Goal: Task Accomplishment & Management: Complete application form

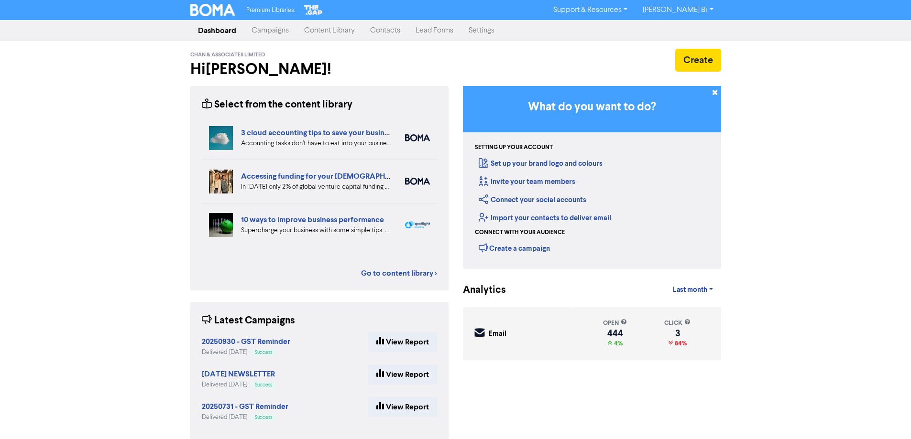
click at [371, 30] on link "Contacts" at bounding box center [384, 30] width 45 height 19
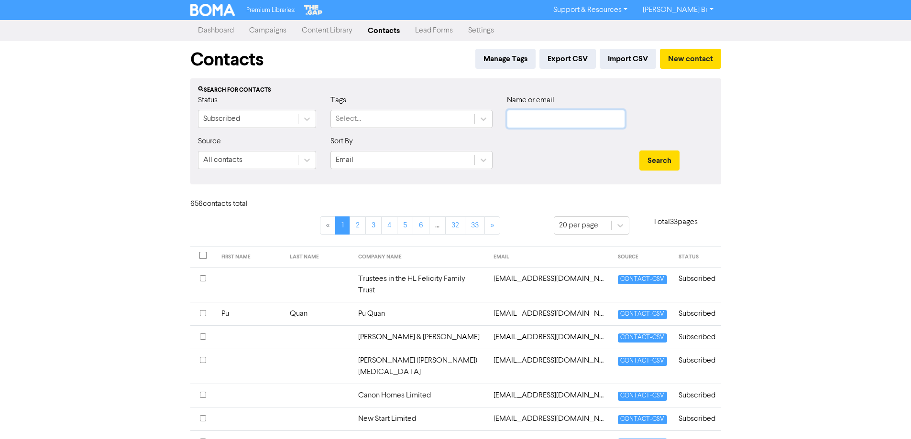
click at [550, 120] on input "text" at bounding box center [566, 119] width 118 height 18
paste input "[PERSON_NAME][EMAIL_ADDRESS][PERSON_NAME][DOMAIN_NAME]"
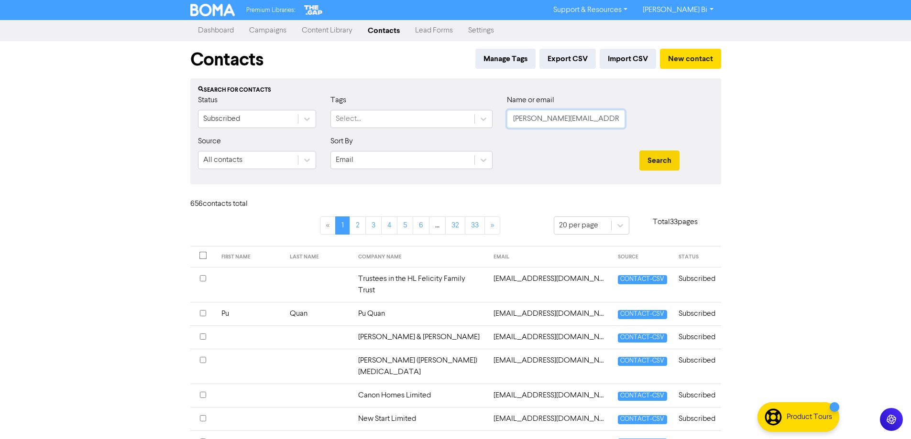
type input "[PERSON_NAME][EMAIL_ADDRESS][PERSON_NAME][DOMAIN_NAME]"
click at [652, 161] on button "Search" at bounding box center [659, 161] width 40 height 20
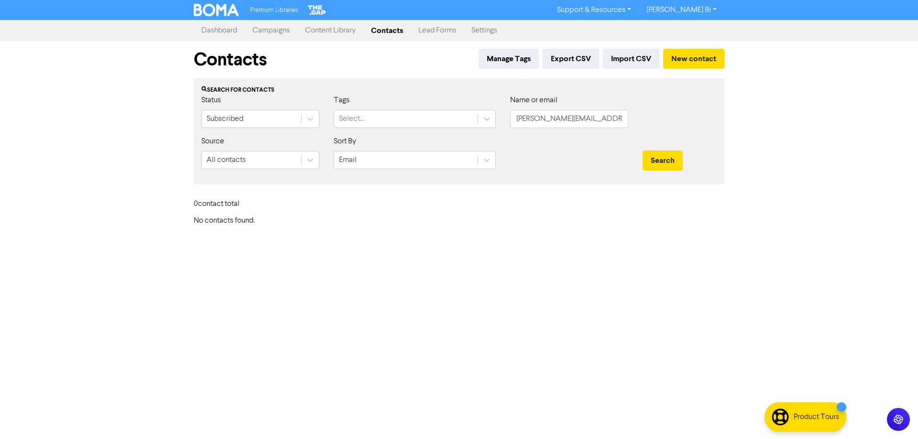
click at [678, 38] on div "Dashboard Campaigns Content Library Contacts Lead Forms Settings" at bounding box center [458, 30] width 545 height 19
click at [682, 57] on button "New contact" at bounding box center [693, 59] width 61 height 20
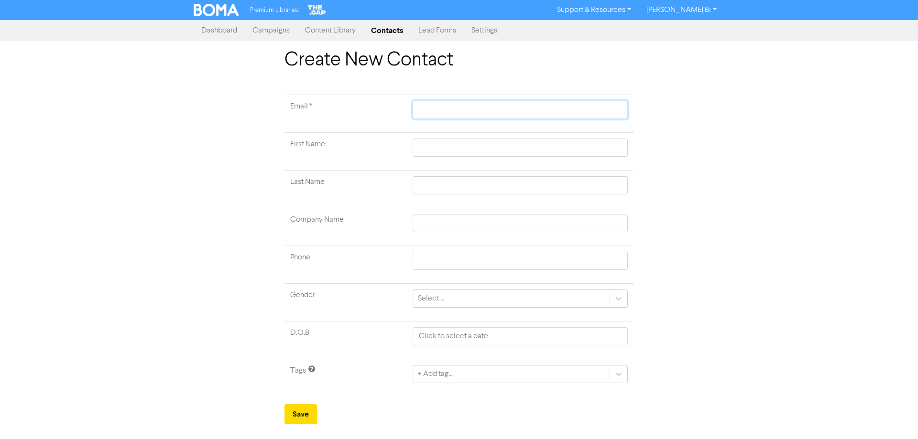
click at [422, 106] on input "text" at bounding box center [520, 110] width 215 height 18
paste input "[PERSON_NAME][EMAIL_ADDRESS][PERSON_NAME][DOMAIN_NAME]"
type input "[PERSON_NAME][EMAIL_ADDRESS][PERSON_NAME][DOMAIN_NAME]"
click at [421, 222] on input "text" at bounding box center [520, 223] width 215 height 18
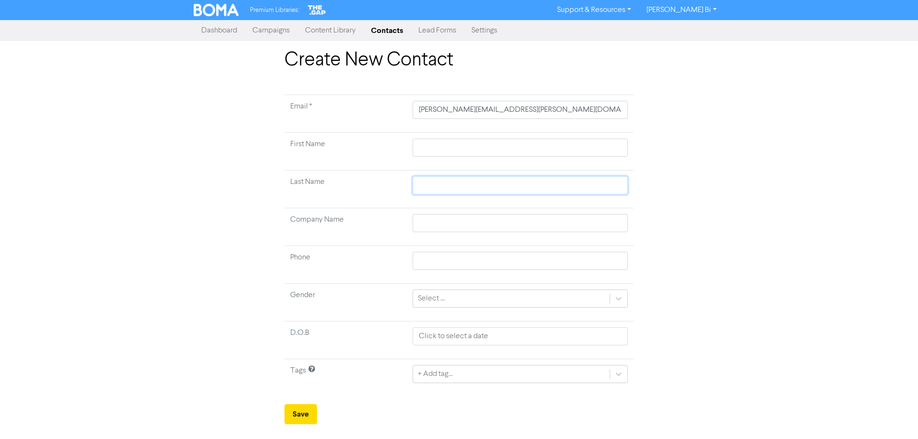
click at [423, 184] on input "text" at bounding box center [520, 185] width 215 height 18
click at [421, 139] on input "text" at bounding box center [520, 148] width 215 height 18
paste input "[PERSON_NAME] [PERSON_NAME]"
type input "[PERSON_NAME] [PERSON_NAME]"
click at [479, 146] on input "[PERSON_NAME] [PERSON_NAME]" at bounding box center [520, 148] width 215 height 18
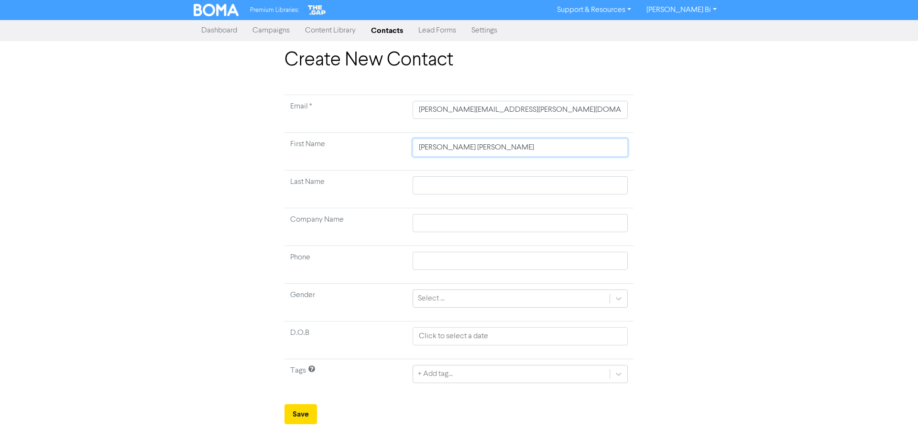
click at [479, 145] on input "[PERSON_NAME] [PERSON_NAME]" at bounding box center [520, 148] width 215 height 18
type input "[PERSON_NAME]"
click at [422, 189] on input "text" at bounding box center [520, 185] width 215 height 18
paste input "Hampton"
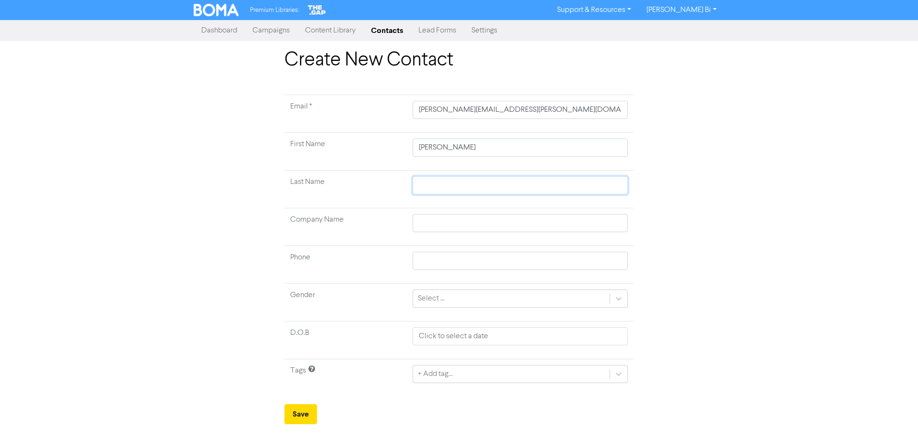
type input "Hampton"
click at [461, 149] on input "[PERSON_NAME]" at bounding box center [520, 148] width 215 height 18
type input "[PERSON_NAME]"
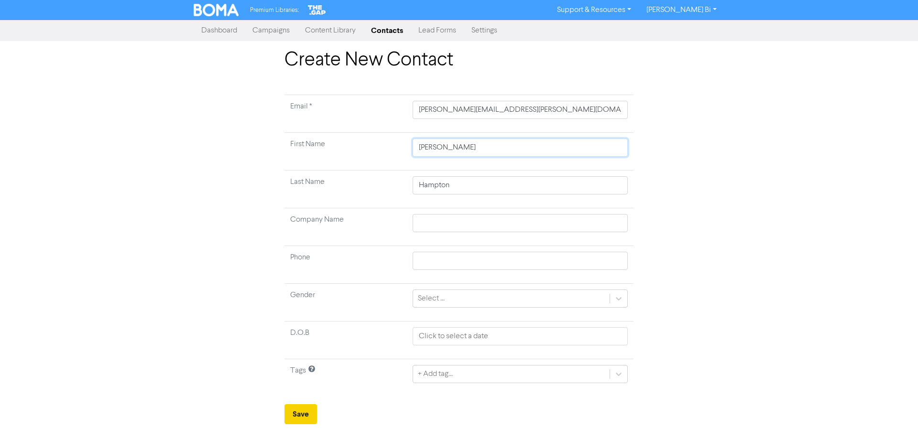
type input "[PERSON_NAME]"
click at [313, 413] on button "Save" at bounding box center [300, 414] width 33 height 20
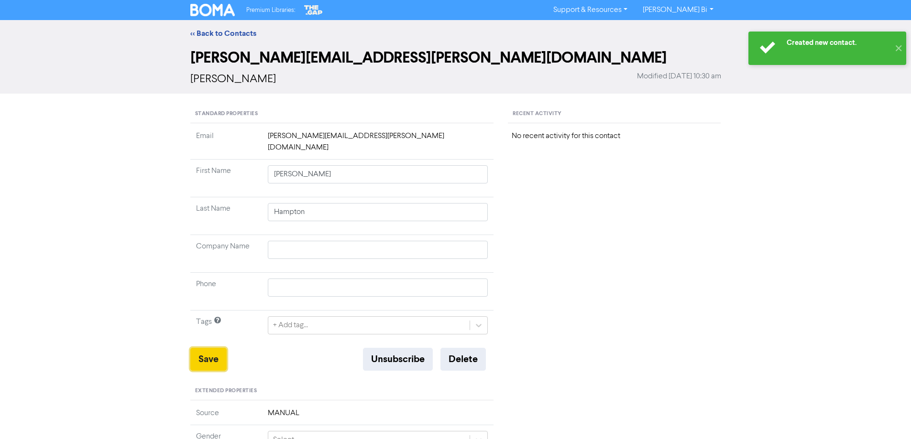
click at [214, 348] on button "Save" at bounding box center [208, 359] width 36 height 23
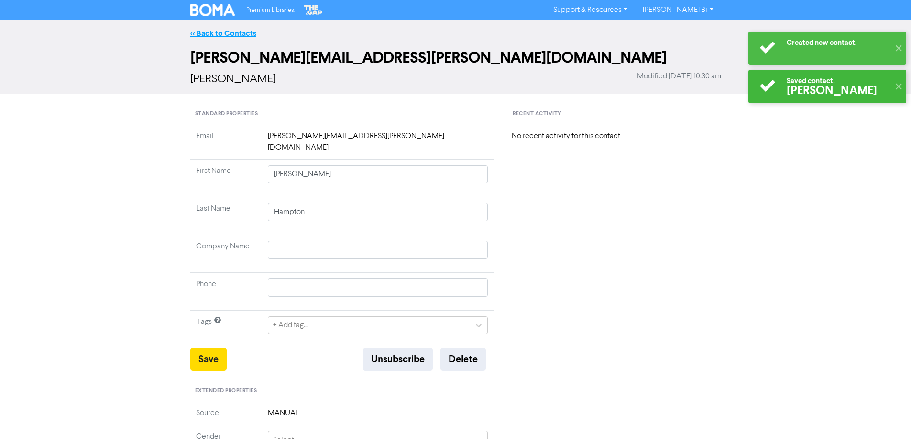
click at [231, 34] on link "<< Back to Contacts" at bounding box center [223, 34] width 66 height 10
